Goal: Task Accomplishment & Management: Manage account settings

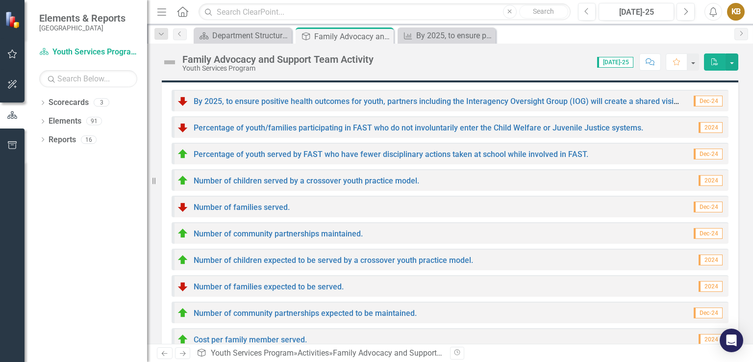
scroll to position [384, 0]
click at [250, 223] on div "Number of community partnerships maintained. Dec-24" at bounding box center [450, 233] width 557 height 22
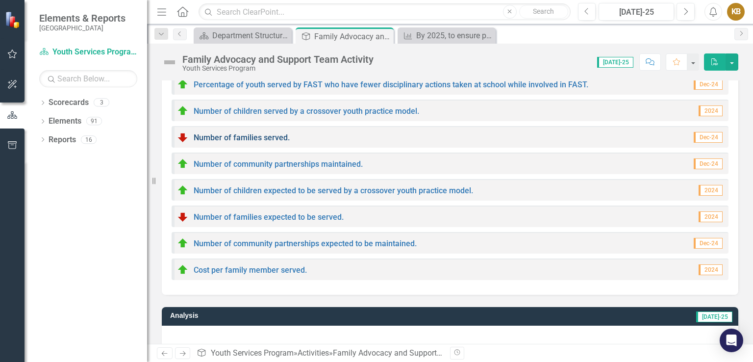
scroll to position [451, 0]
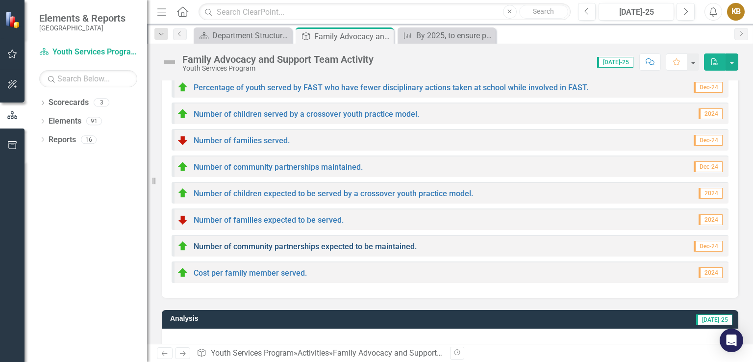
click at [275, 246] on link "Number of community partnerships expected to be maintained." at bounding box center [305, 246] width 223 height 9
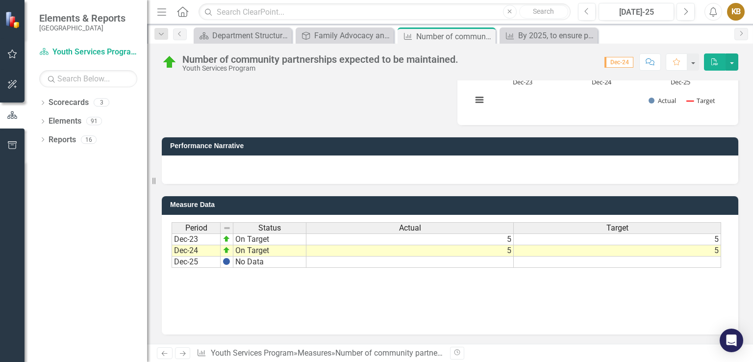
scroll to position [197, 0]
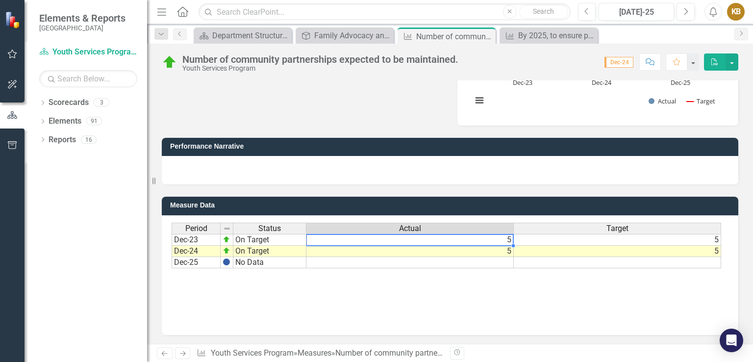
click at [482, 241] on td "5" at bounding box center [409, 240] width 207 height 12
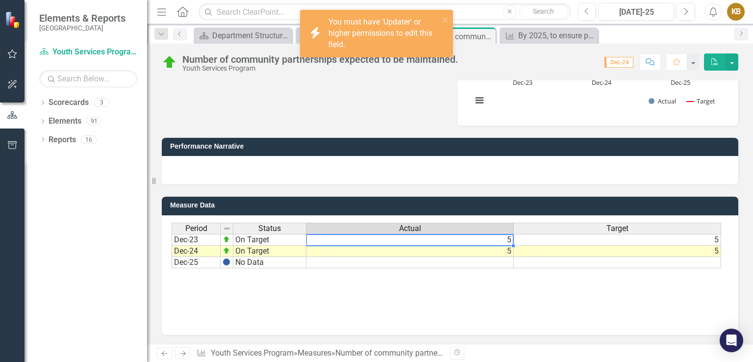
click at [482, 241] on td "5" at bounding box center [409, 240] width 207 height 12
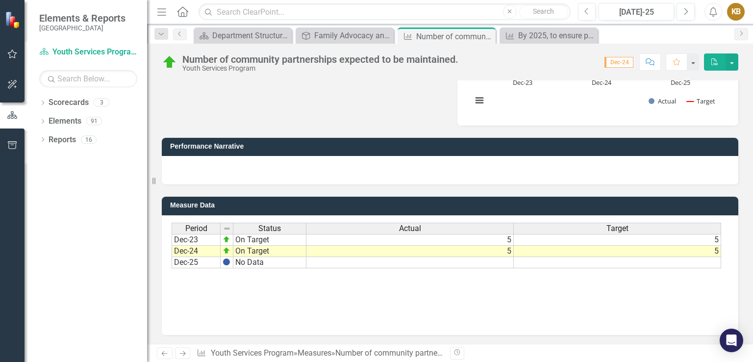
click at [339, 128] on div "Performance Narrative" at bounding box center [449, 154] width 591 height 59
click at [197, 263] on td "Dec-25" at bounding box center [196, 262] width 49 height 11
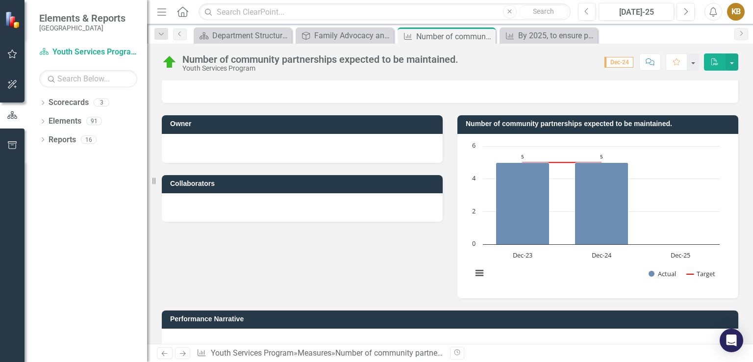
scroll to position [0, 0]
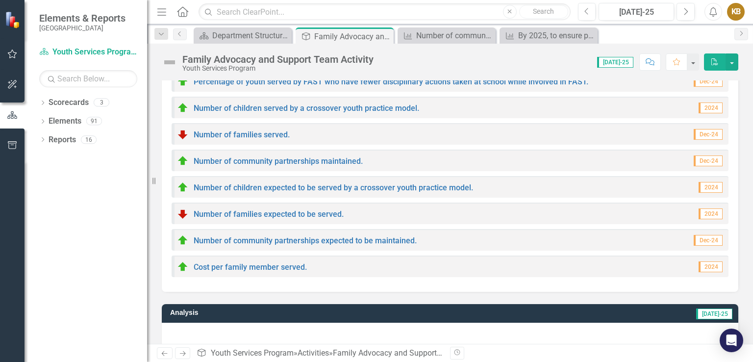
scroll to position [457, 0]
click at [239, 212] on link "Number of families expected to be served." at bounding box center [269, 213] width 150 height 9
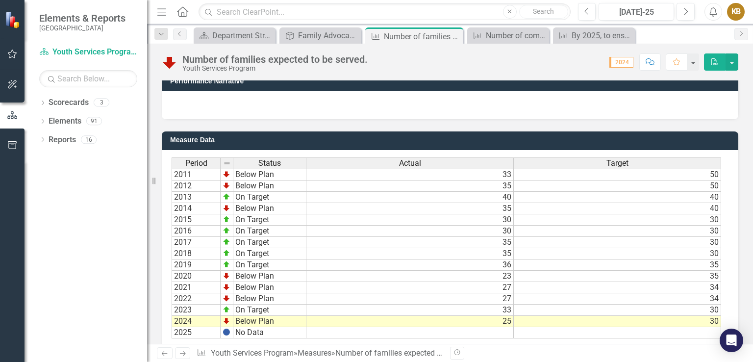
scroll to position [280, 0]
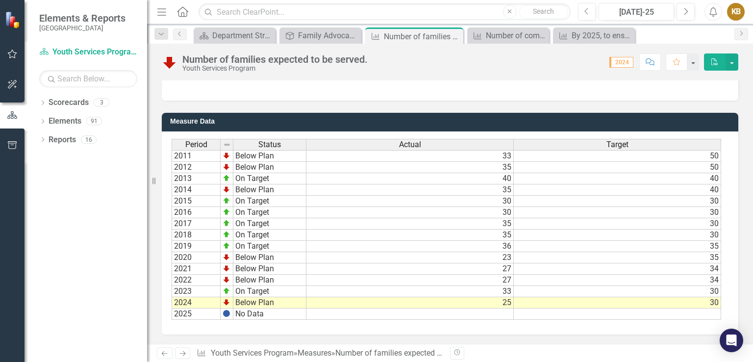
click at [506, 300] on td "25" at bounding box center [409, 302] width 207 height 11
click at [251, 312] on td "No Data" at bounding box center [269, 313] width 73 height 11
click at [275, 301] on td "Below Plan" at bounding box center [269, 302] width 73 height 11
